Goal: Communication & Community: Answer question/provide support

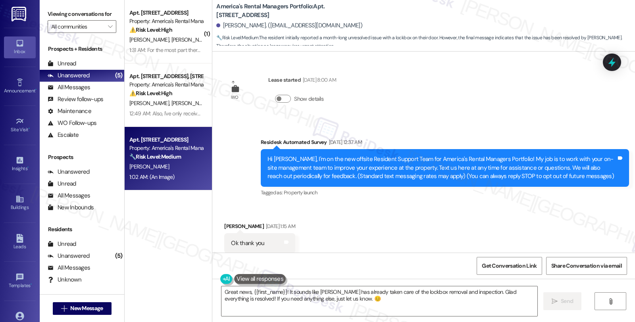
scroll to position [900, 0]
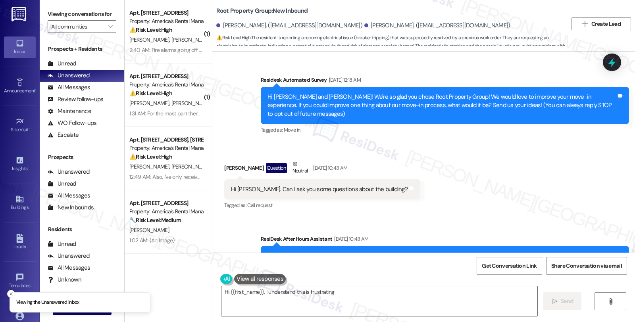
scroll to position [5728, 0]
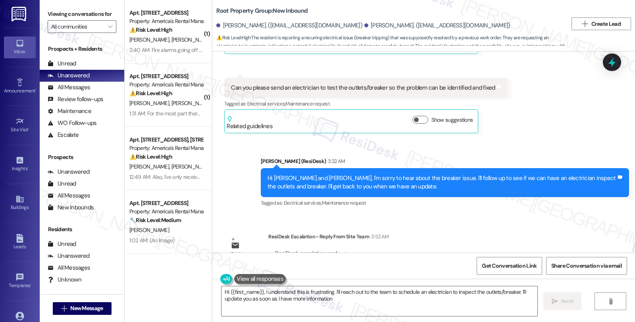
type textarea "Hi {{first_name}}, I understand this is frustrating. I'll reach out to the team…"
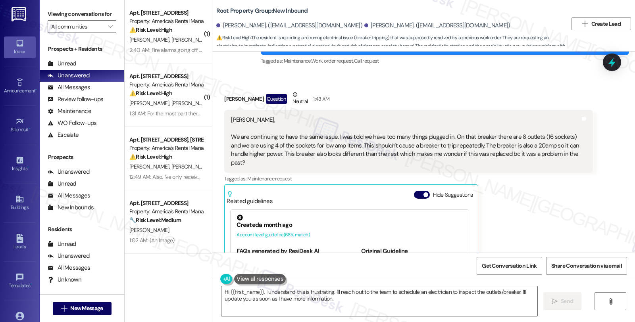
scroll to position [5419, 0]
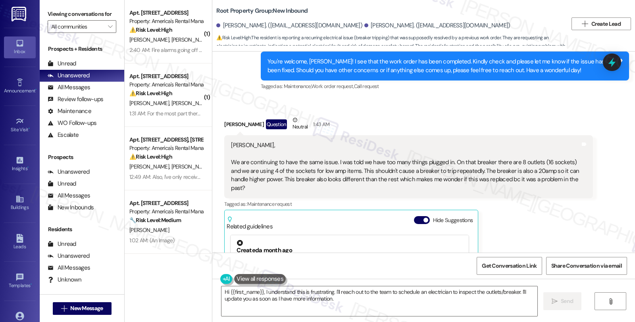
click at [224, 116] on div "Jack Parnello Question Neutral 1:43 AM" at bounding box center [408, 125] width 369 height 19
copy div "Jack"
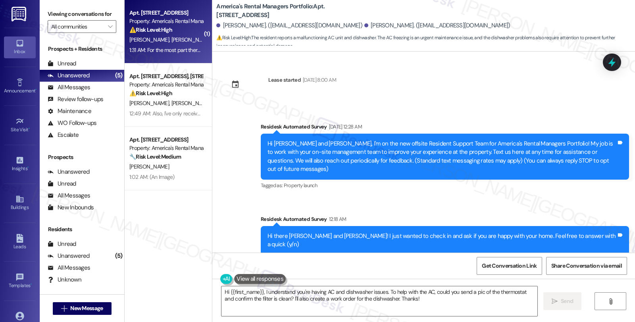
scroll to position [241, 0]
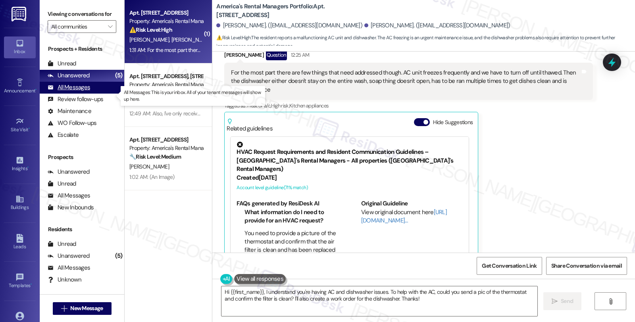
click at [77, 92] on div "All Messages" at bounding box center [69, 87] width 42 height 8
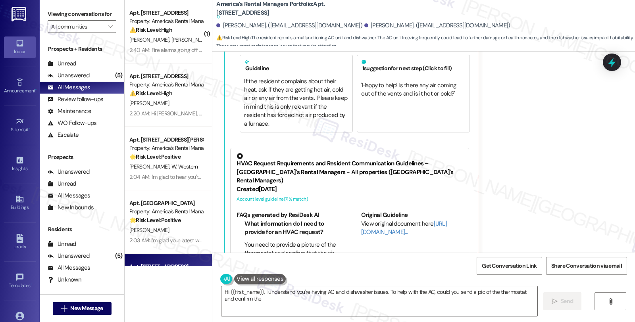
scroll to position [452, 0]
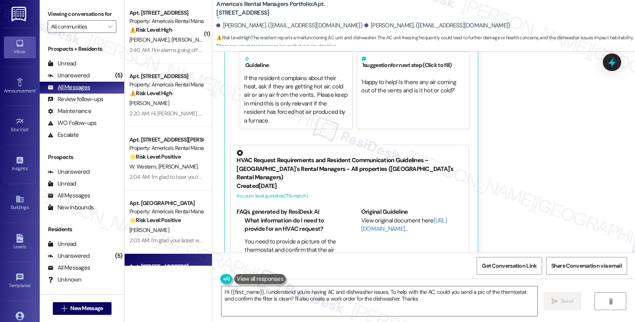
type textarea "Hi {{first_name}}, I understand you're having AC and dishwasher issues. To help…"
click at [89, 82] on div "Unanswered (5)" at bounding box center [82, 76] width 85 height 12
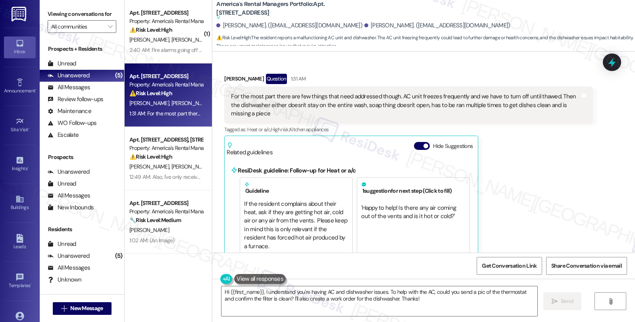
scroll to position [320, 0]
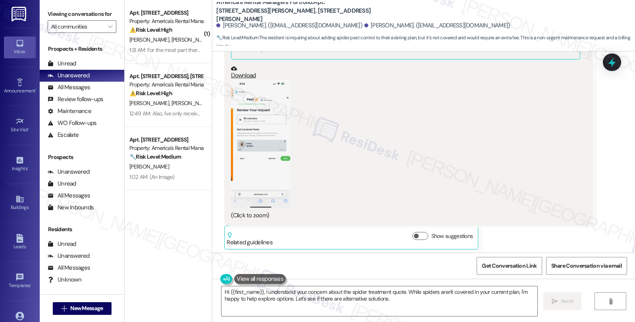
scroll to position [1274, 0]
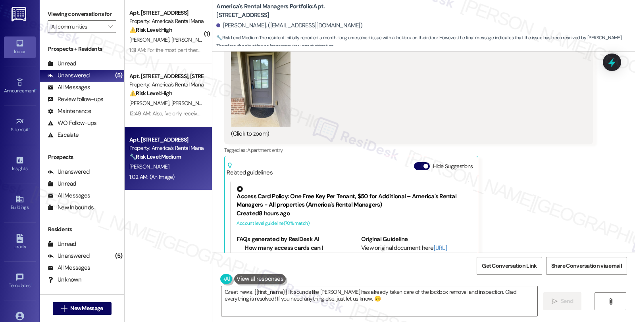
scroll to position [503, 0]
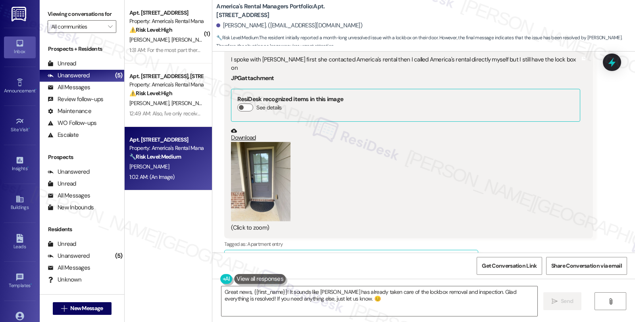
drag, startPoint x: 249, startPoint y: 171, endPoint x: 312, endPoint y: 171, distance: 63.1
click at [249, 171] on button "Zoom image" at bounding box center [261, 181] width 60 height 79
click at [259, 171] on button "Zoom image" at bounding box center [261, 181] width 60 height 79
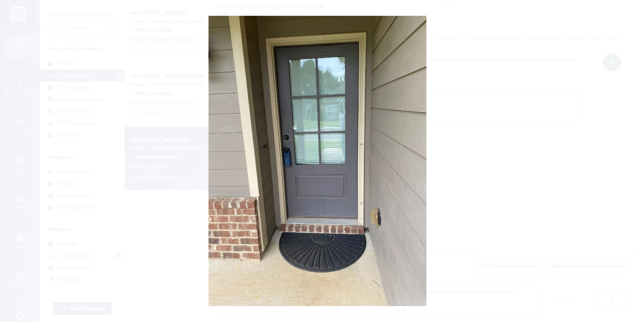
click at [465, 152] on button "Unzoom image" at bounding box center [317, 161] width 635 height 322
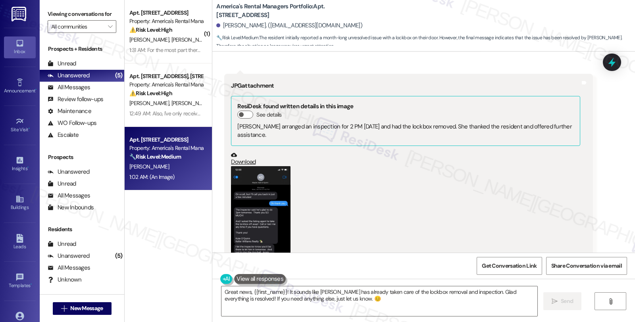
scroll to position [900, 0]
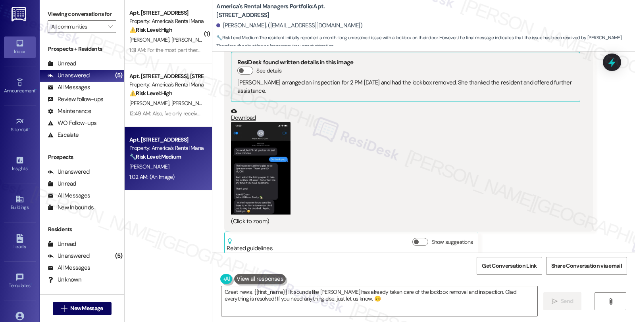
click at [247, 180] on button "Zoom image" at bounding box center [261, 168] width 60 height 93
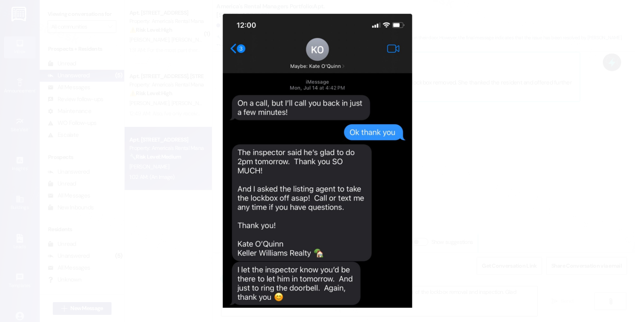
click at [437, 181] on button "Unzoom image" at bounding box center [317, 161] width 635 height 322
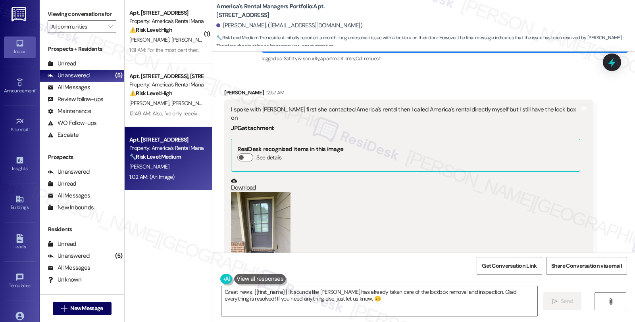
scroll to position [415, 0]
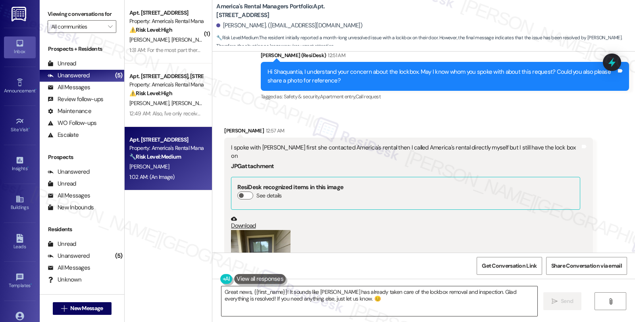
click at [222, 293] on textarea "Great news, {{first_name}}! It sounds like [PERSON_NAME] has already taken care…" at bounding box center [380, 302] width 316 height 30
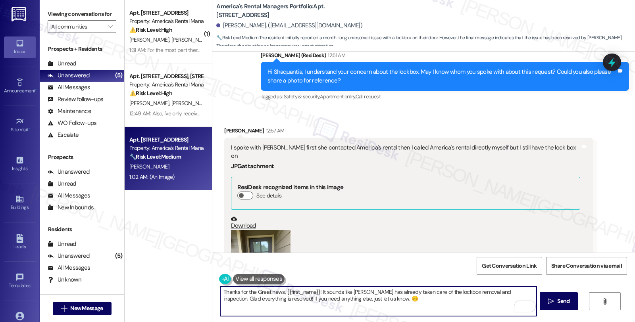
click at [251, 291] on textarea "Thanks for the Great news, {{first_name}}! It sounds like [PERSON_NAME] has alr…" at bounding box center [378, 302] width 316 height 30
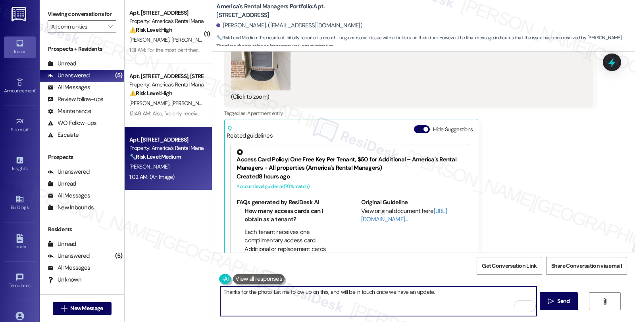
scroll to position [706, 0]
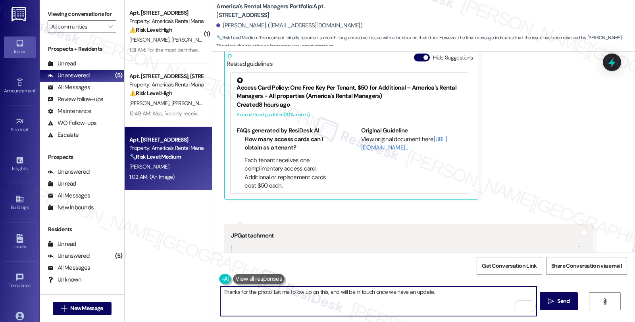
click at [443, 293] on textarea "Thanks for the photo. Let me follow up on this, and will be in touch once we ha…" at bounding box center [378, 302] width 316 height 30
type textarea "Thanks for the photo. Let me follow up on this, and will be in touch once we ha…"
click at [565, 297] on button " Send" at bounding box center [559, 302] width 39 height 18
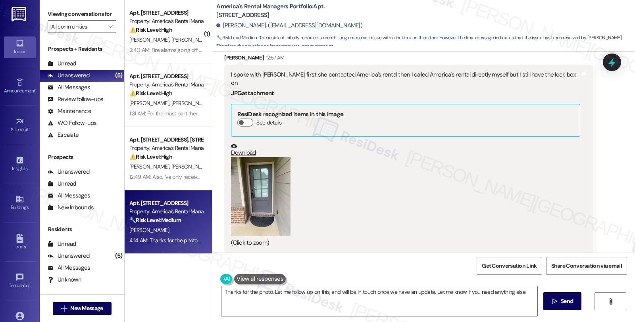
scroll to position [470, 0]
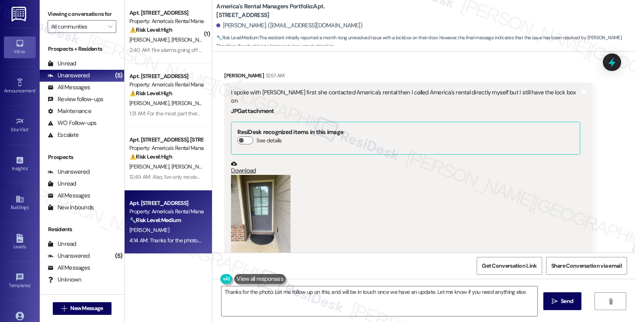
click at [258, 211] on button "Zoom image" at bounding box center [261, 214] width 60 height 79
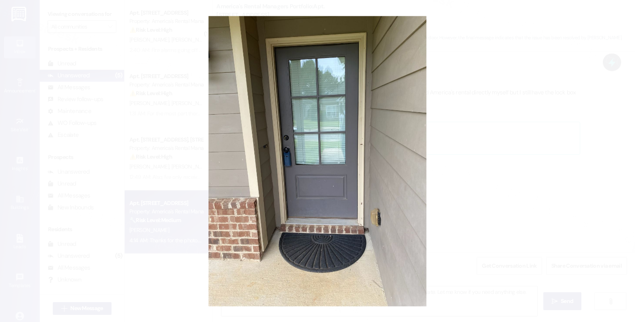
click at [463, 176] on button "Unzoom image" at bounding box center [317, 161] width 635 height 322
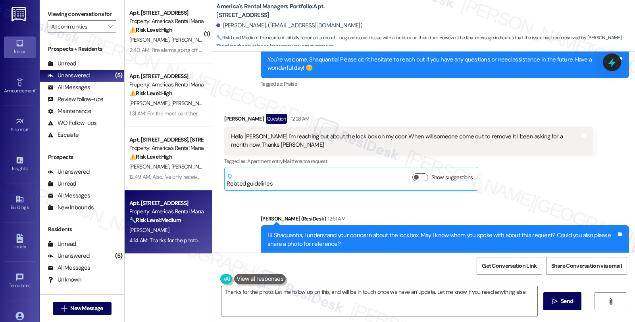
scroll to position [249, 0]
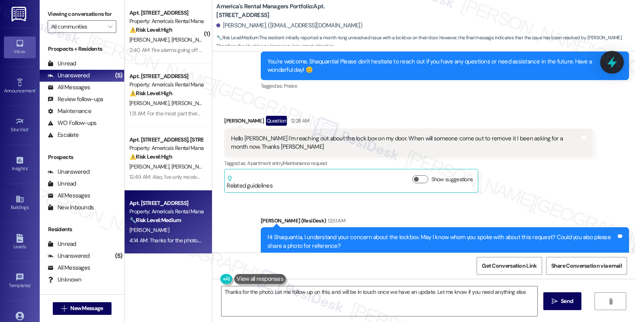
click at [614, 61] on icon at bounding box center [613, 63] width 14 height 14
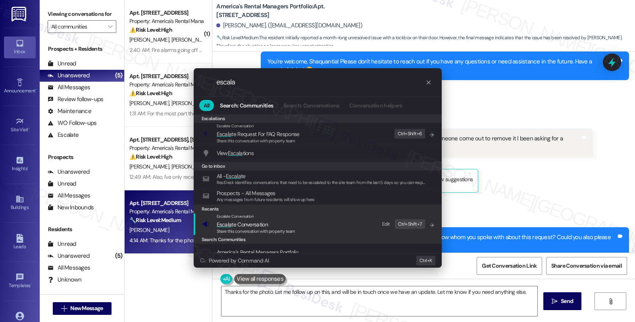
type input "escala"
click at [251, 224] on span "Escala te Conversation" at bounding box center [242, 224] width 51 height 7
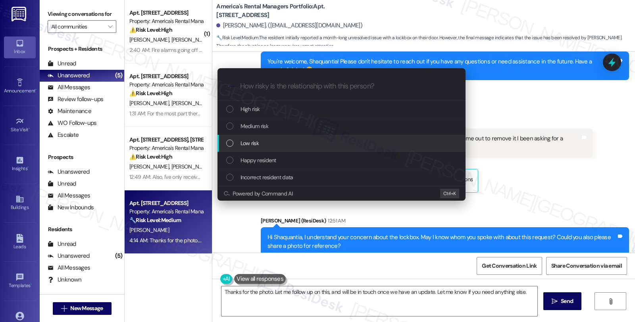
click at [245, 144] on span "Low risk" at bounding box center [250, 143] width 18 height 9
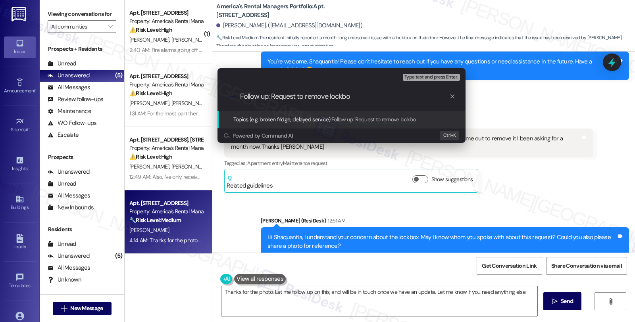
type input "Follow up: Request to remove lockbox"
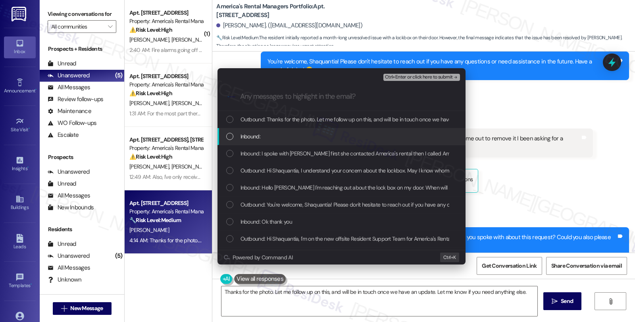
click at [245, 138] on span "Inbound:" at bounding box center [251, 136] width 20 height 9
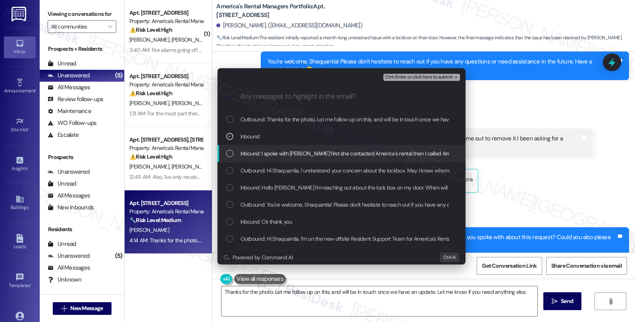
click at [248, 159] on div "Inbound: I spoke with [PERSON_NAME] first she contacted America's rental then I…" at bounding box center [342, 153] width 248 height 17
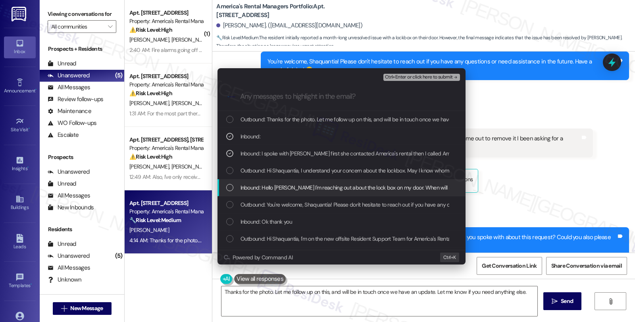
click at [252, 189] on span "Inbound: Hello [PERSON_NAME] I'm reaching out about the lock box on my door. Wh…" at bounding box center [447, 187] width 412 height 9
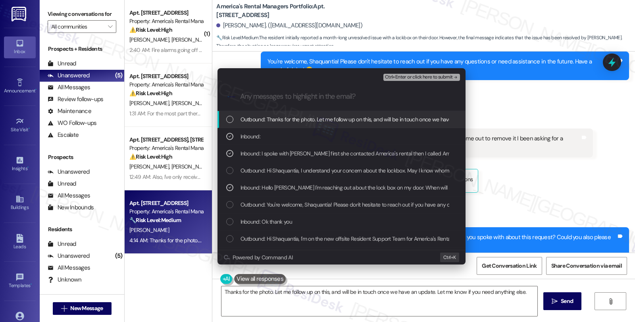
click at [407, 77] on span "Ctrl+Enter or click here to submit" at bounding box center [419, 78] width 68 height 6
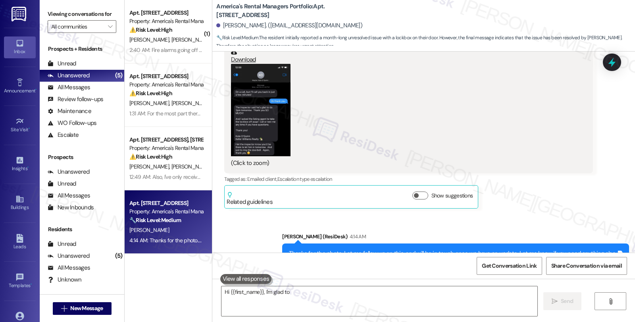
scroll to position [911, 0]
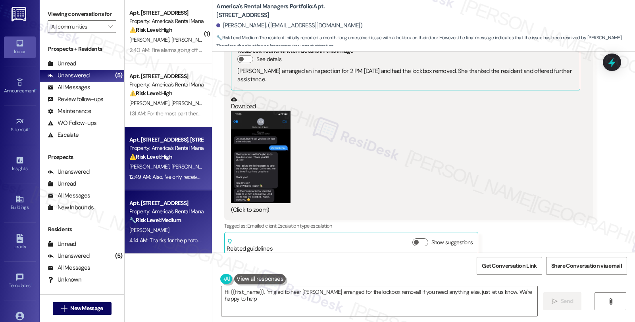
type textarea "Hi {{first_name}}, I'm glad to hear [PERSON_NAME] arranged for the lockbox remo…"
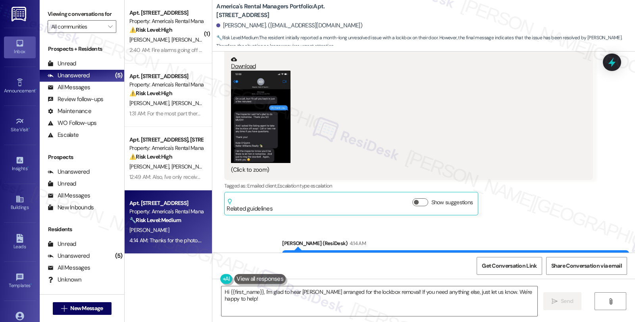
scroll to position [978, 0]
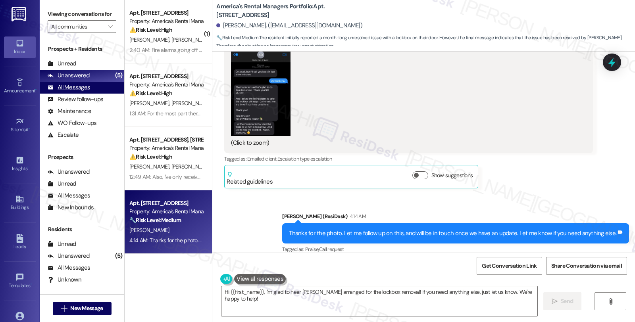
click at [75, 92] on div "All Messages" at bounding box center [69, 87] width 42 height 8
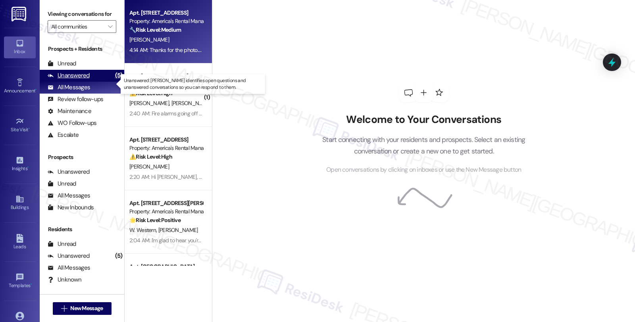
click at [75, 80] on div "Unanswered" at bounding box center [69, 75] width 42 height 8
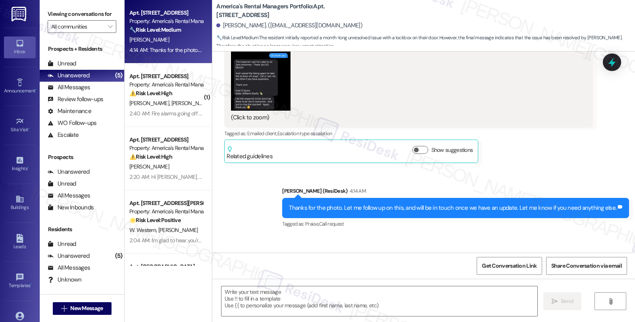
scroll to position [0, 0]
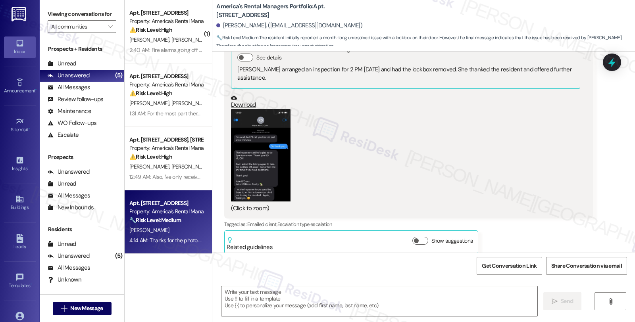
type textarea "Fetching suggested responses. Please feel free to read through the conversation…"
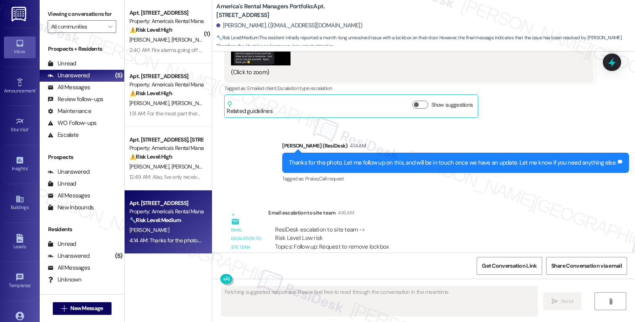
scroll to position [1132, 0]
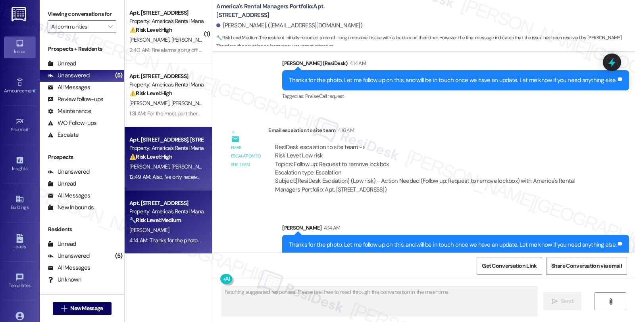
click at [159, 147] on div "Property: America's Rental Managers Portfolio" at bounding box center [165, 148] width 73 height 8
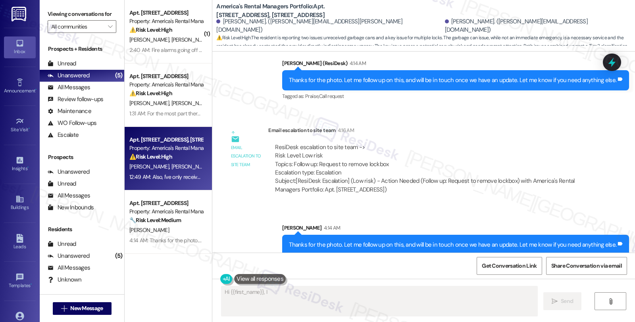
scroll to position [756, 0]
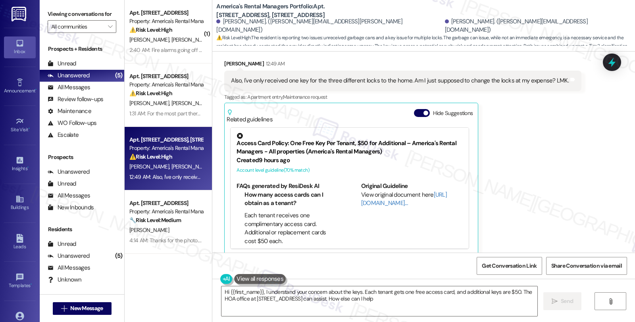
type textarea "Hi {{first_name}}, I understand your concern about the keys. Each tenant gets o…"
